Goal: Task Accomplishment & Management: Manage account settings

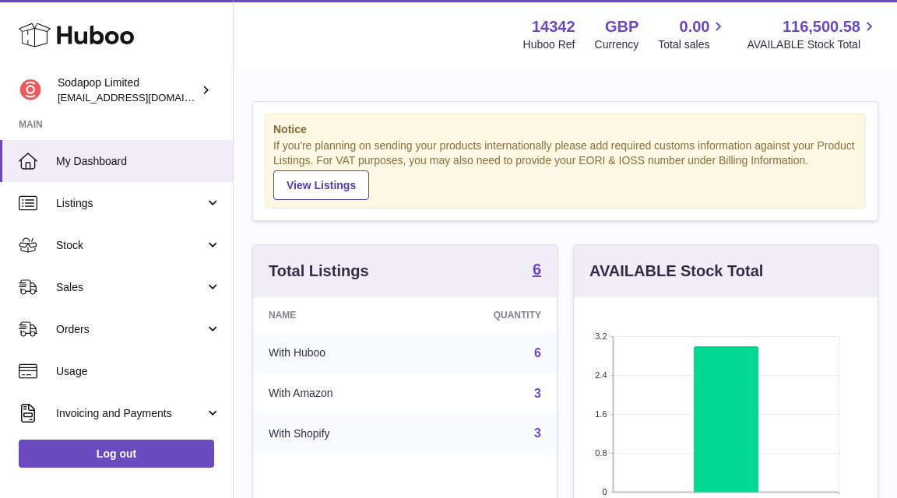
scroll to position [243, 304]
click at [536, 351] on link "6" at bounding box center [537, 353] width 7 height 13
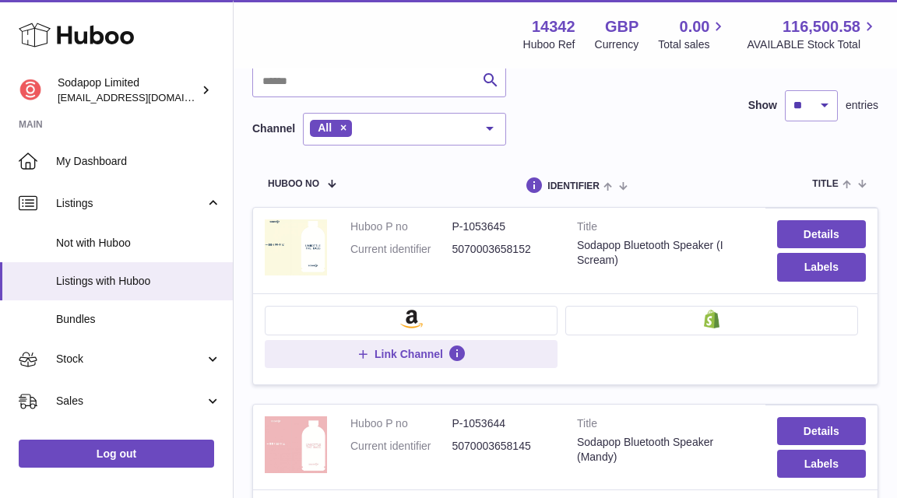
scroll to position [103, 0]
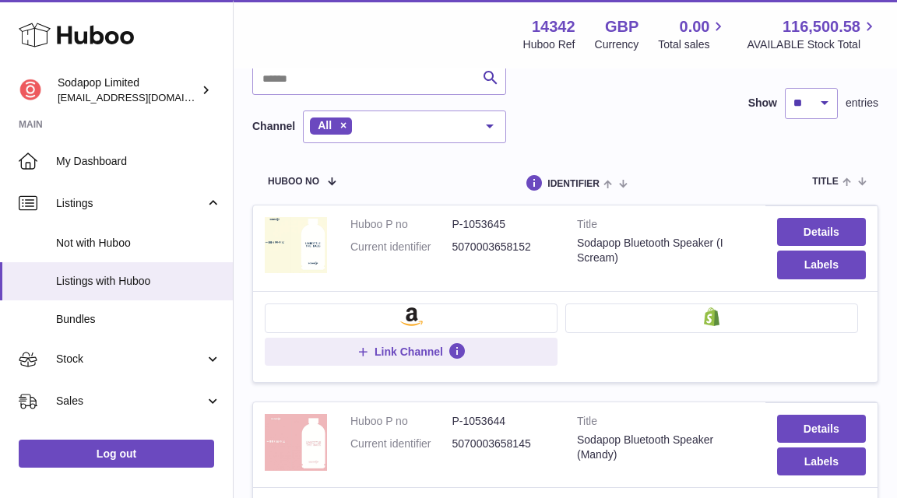
drag, startPoint x: 534, startPoint y: 244, endPoint x: 450, endPoint y: 244, distance: 83.3
click at [450, 244] on dl "Huboo P no P-1053645 Current identifier 5070003658152" at bounding box center [452, 239] width 203 height 45
copy dl "5070003658152"
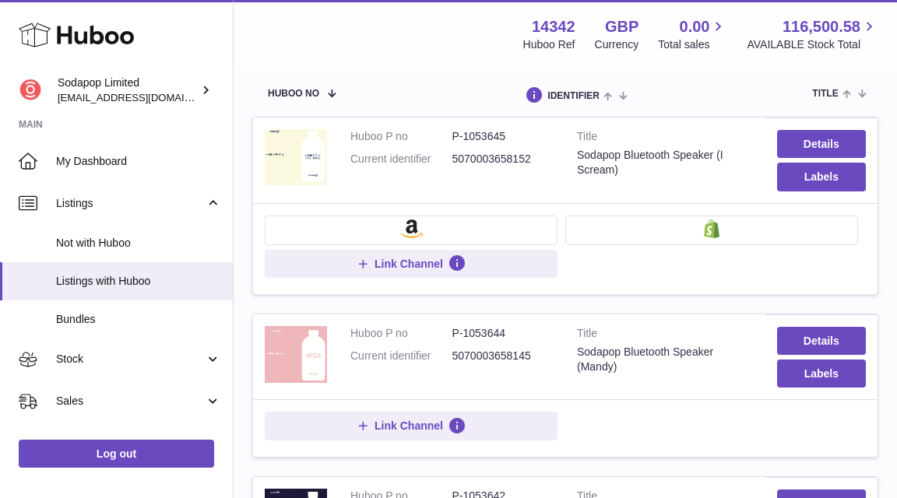
scroll to position [198, 0]
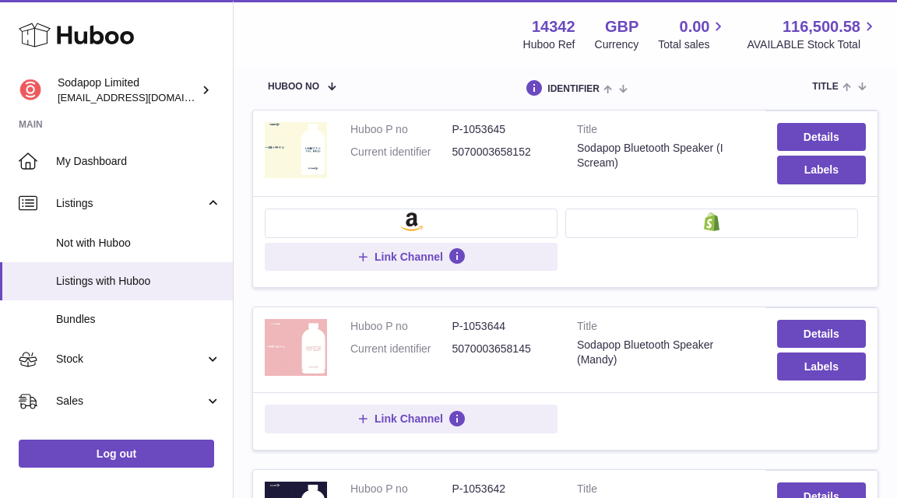
click at [519, 343] on dd "5070003658145" at bounding box center [504, 349] width 102 height 15
copy dd "5070003658145"
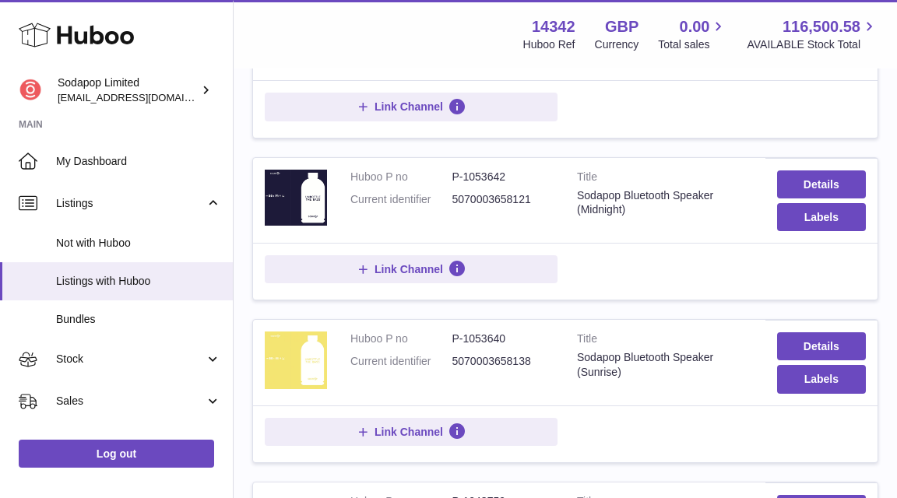
scroll to position [519, 0]
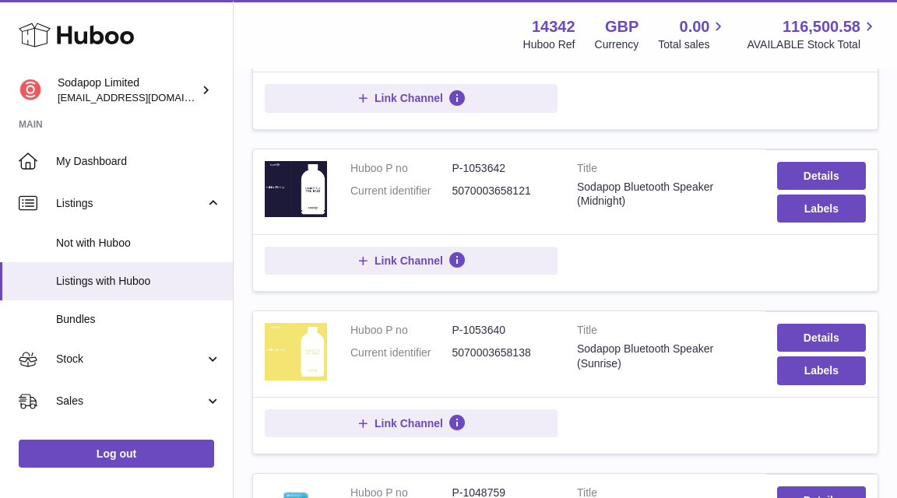
click at [494, 188] on dd "5070003658121" at bounding box center [504, 191] width 102 height 15
copy dd "5070003658121"
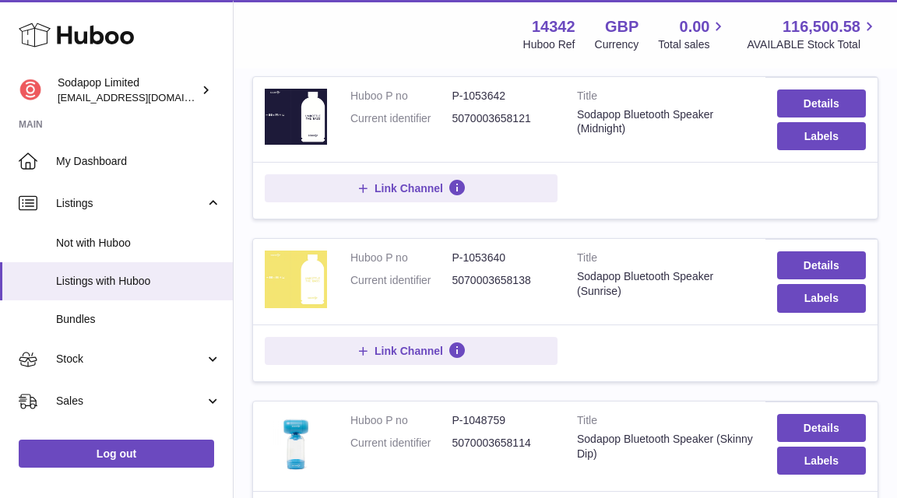
scroll to position [592, 0]
click at [516, 276] on dd "5070003658138" at bounding box center [504, 280] width 102 height 15
copy dd "5070003658138"
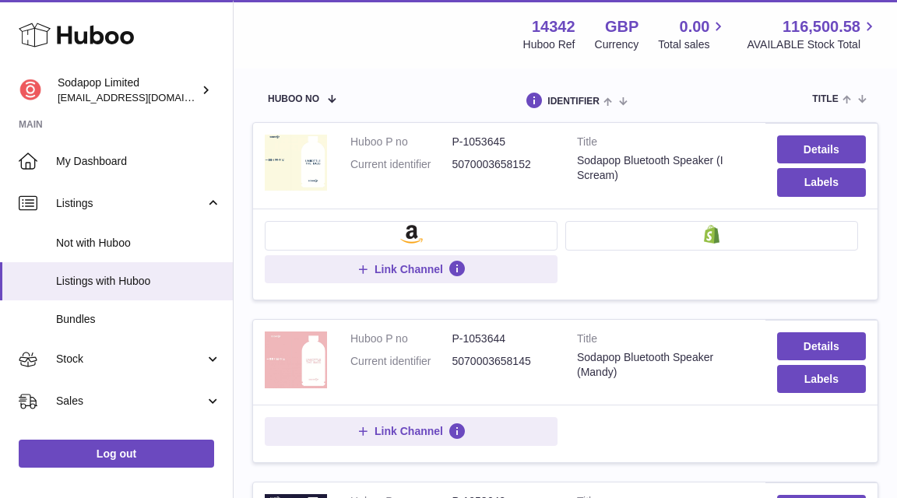
scroll to position [277, 0]
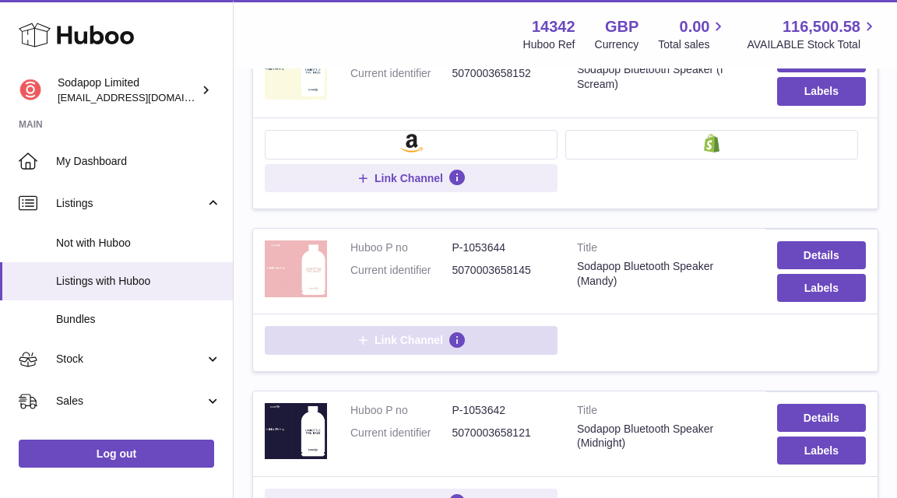
click at [518, 336] on button "Link Channel" at bounding box center [411, 340] width 293 height 28
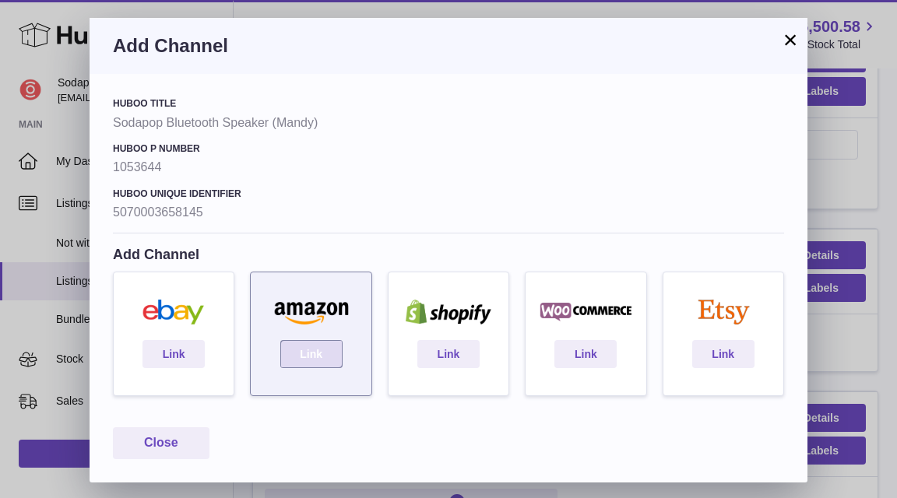
click at [316, 346] on link "Link" at bounding box center [311, 354] width 62 height 28
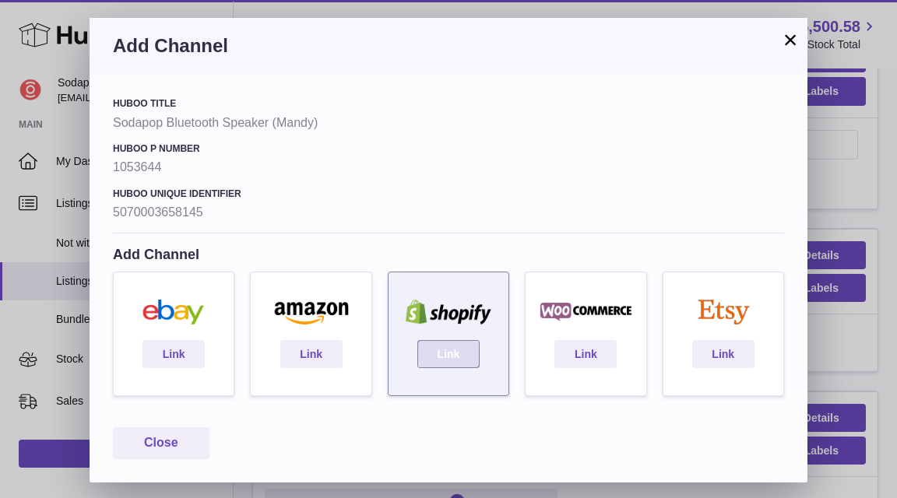
click at [453, 344] on link "Link" at bounding box center [448, 354] width 62 height 28
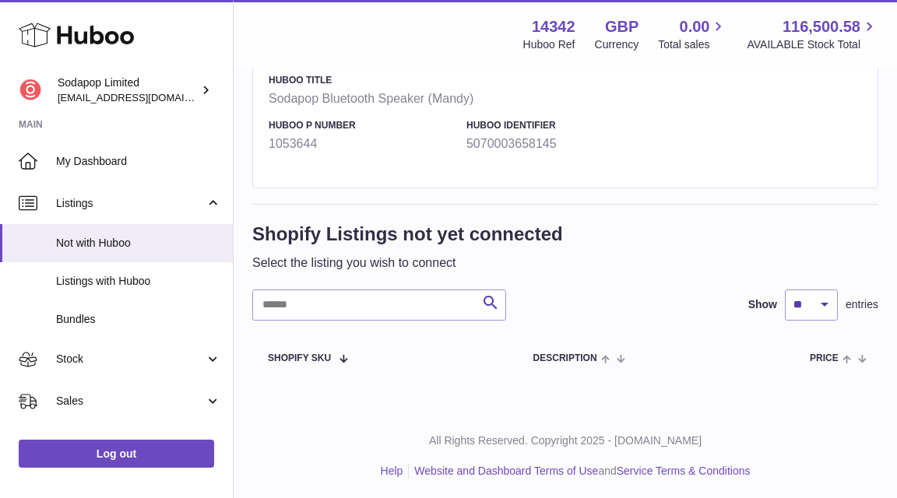
scroll to position [305, 0]
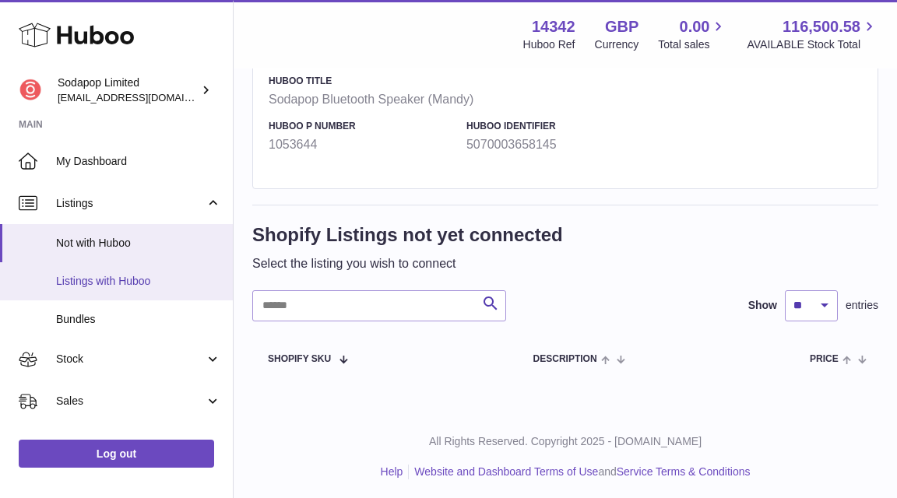
click at [101, 274] on span "Listings with Huboo" at bounding box center [138, 281] width 165 height 15
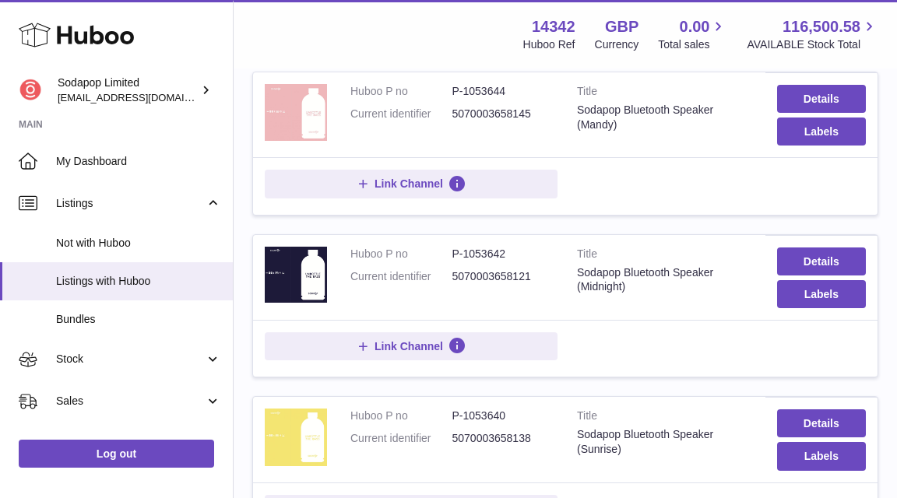
scroll to position [438, 0]
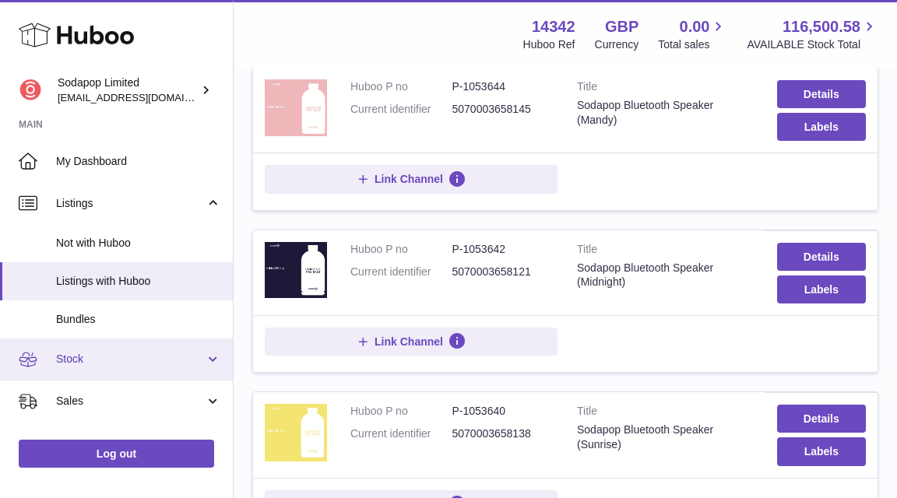
click at [97, 354] on span "Stock" at bounding box center [130, 359] width 149 height 15
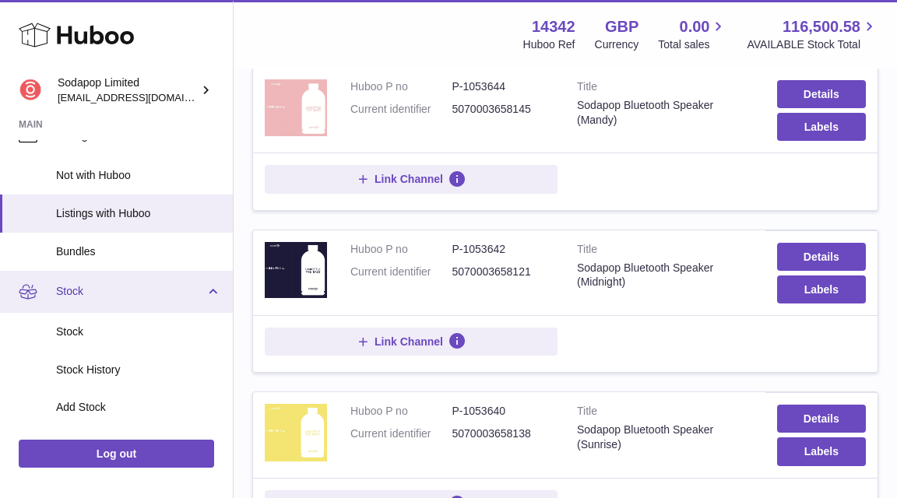
scroll to position [69, 0]
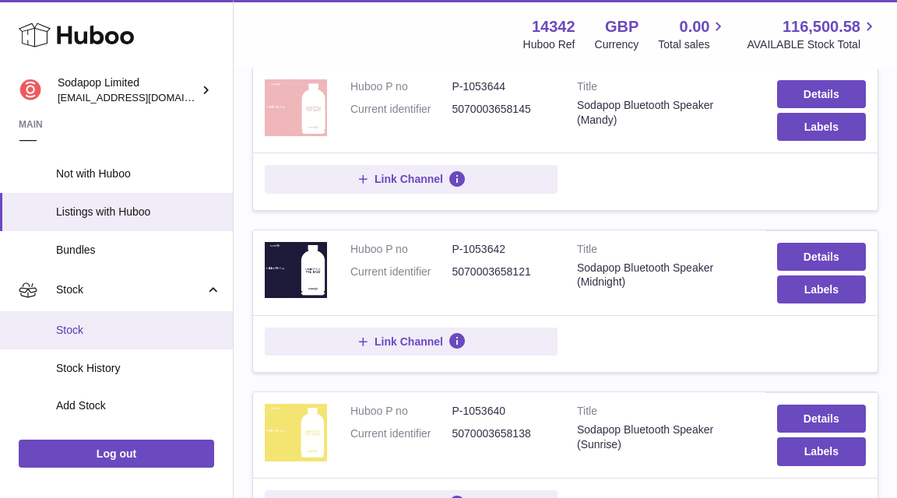
click at [76, 323] on span "Stock" at bounding box center [138, 330] width 165 height 15
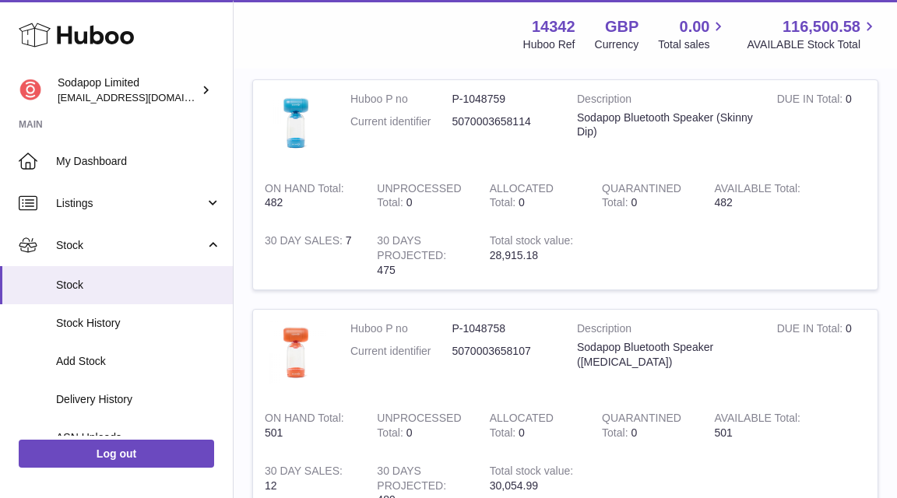
scroll to position [1091, 0]
